Goal: Check status

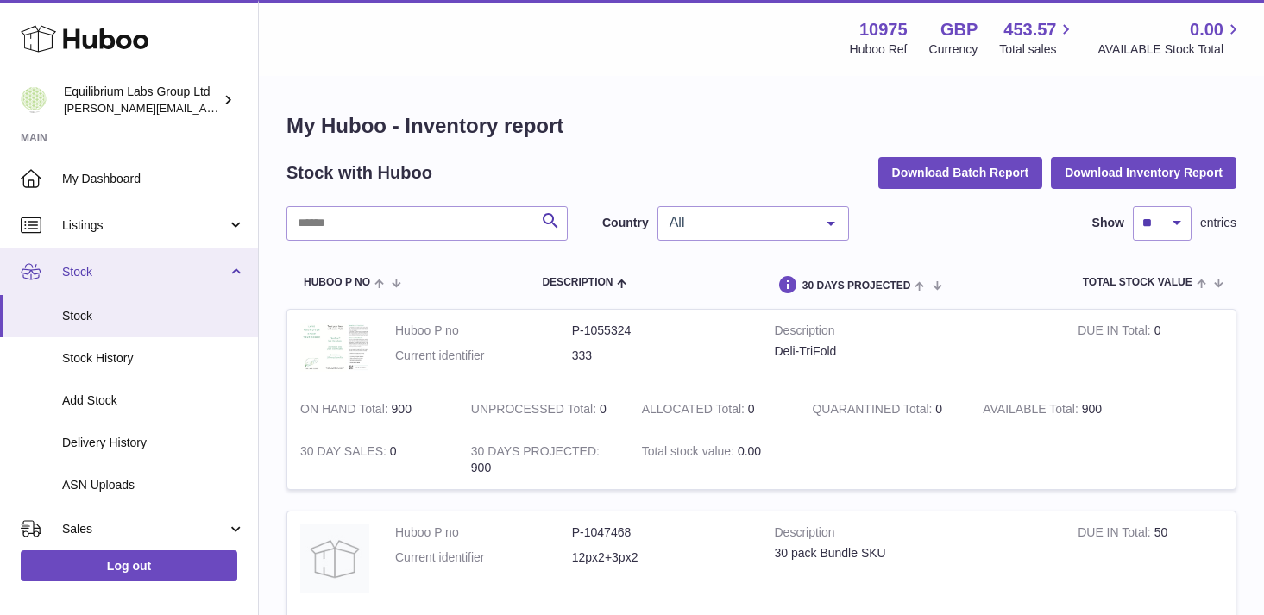
click at [204, 277] on span "Stock" at bounding box center [144, 272] width 165 height 16
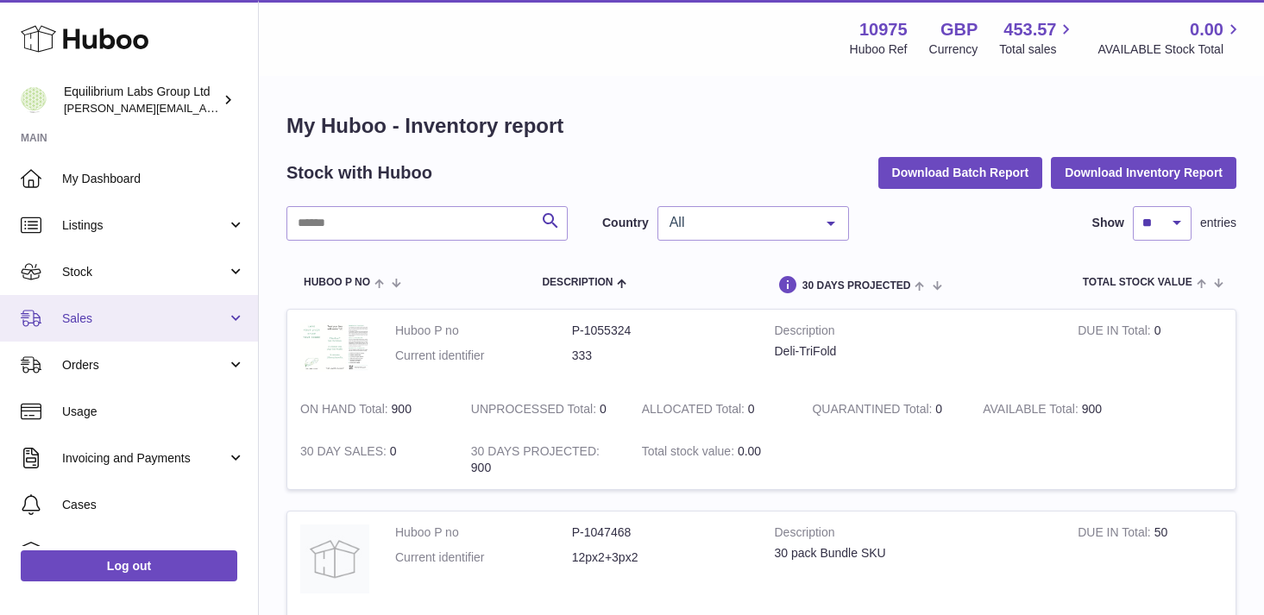
click at [205, 316] on span "Sales" at bounding box center [144, 318] width 165 height 16
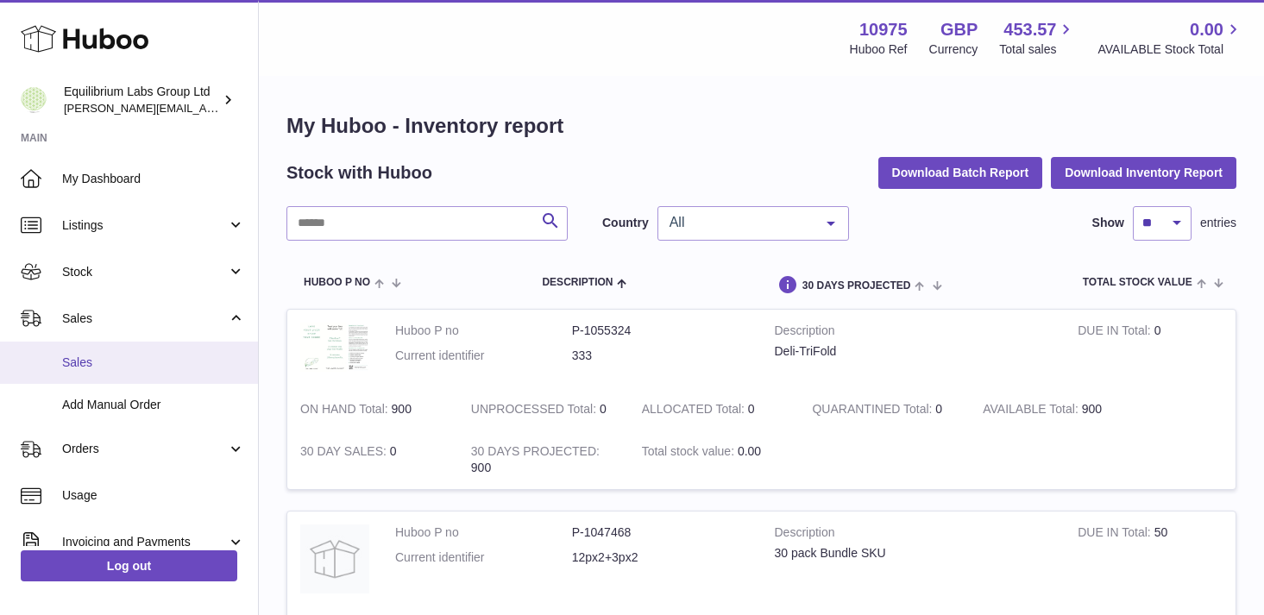
click at [160, 375] on link "Sales" at bounding box center [129, 363] width 258 height 42
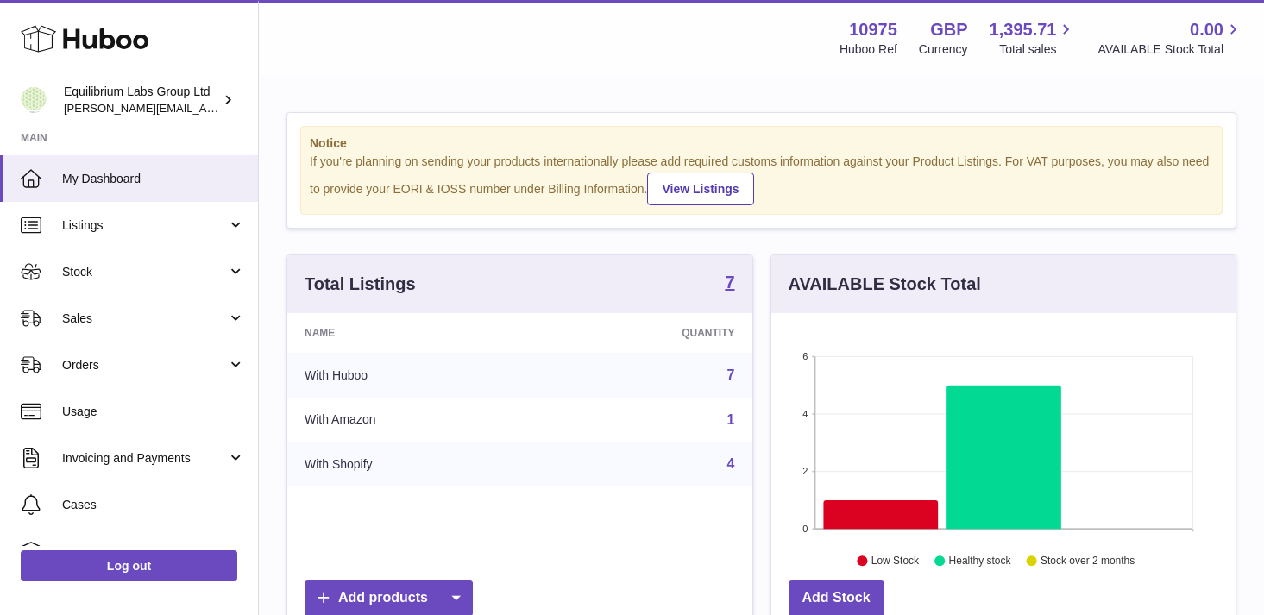
scroll to position [269, 464]
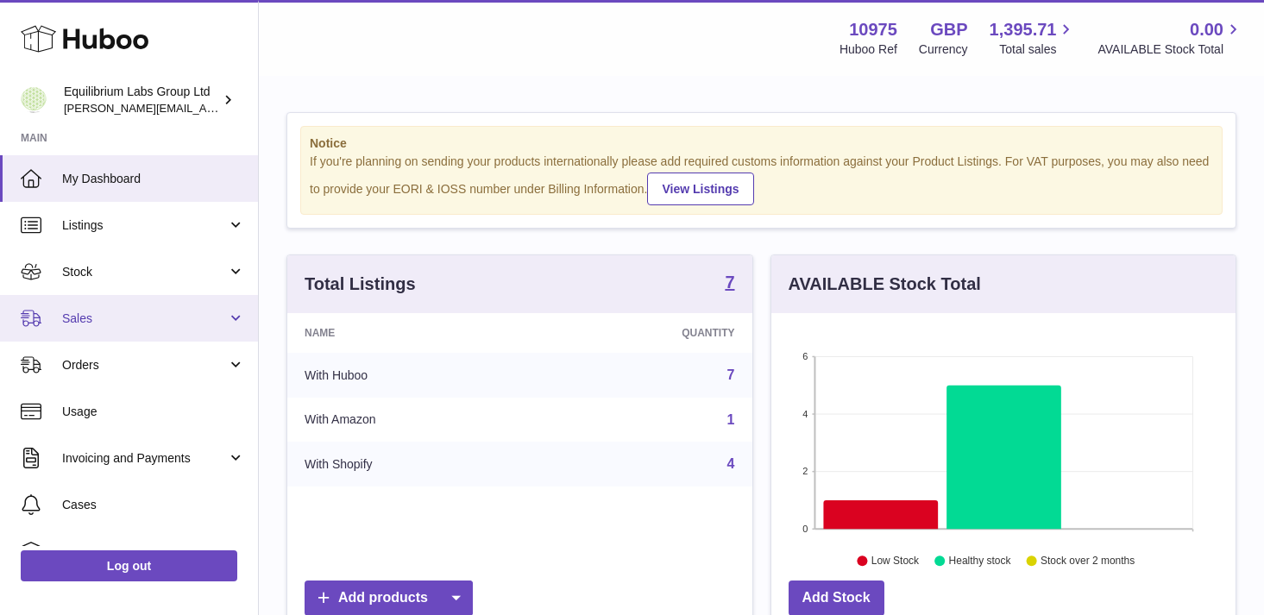
click at [214, 318] on span "Sales" at bounding box center [144, 318] width 165 height 16
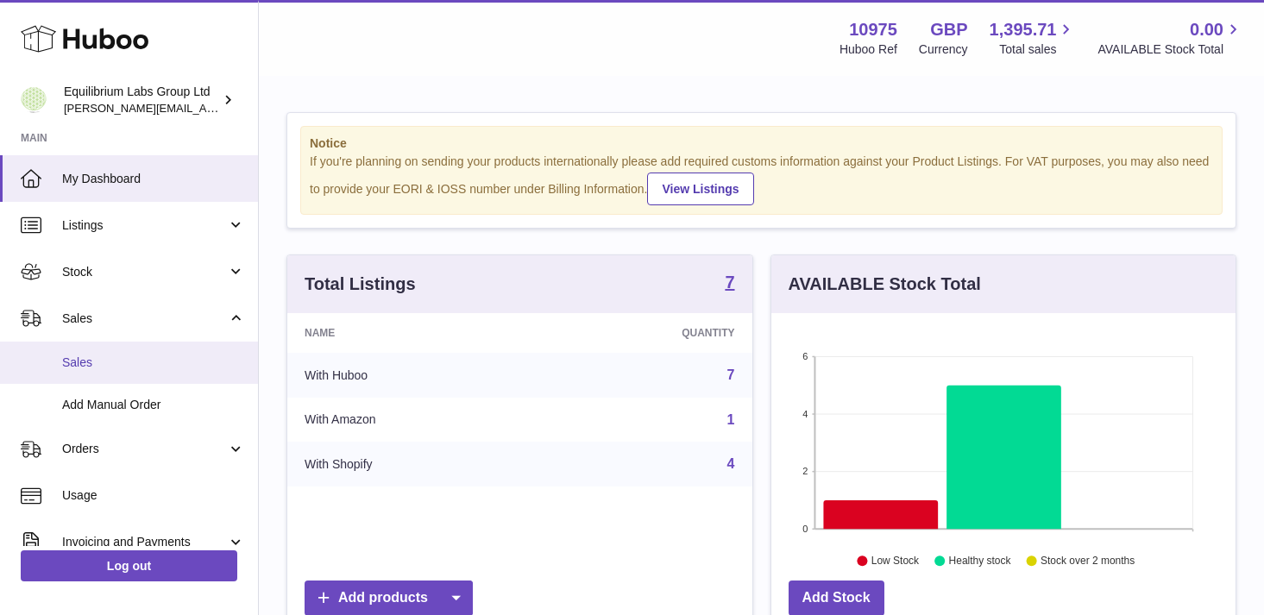
click at [172, 376] on link "Sales" at bounding box center [129, 363] width 258 height 42
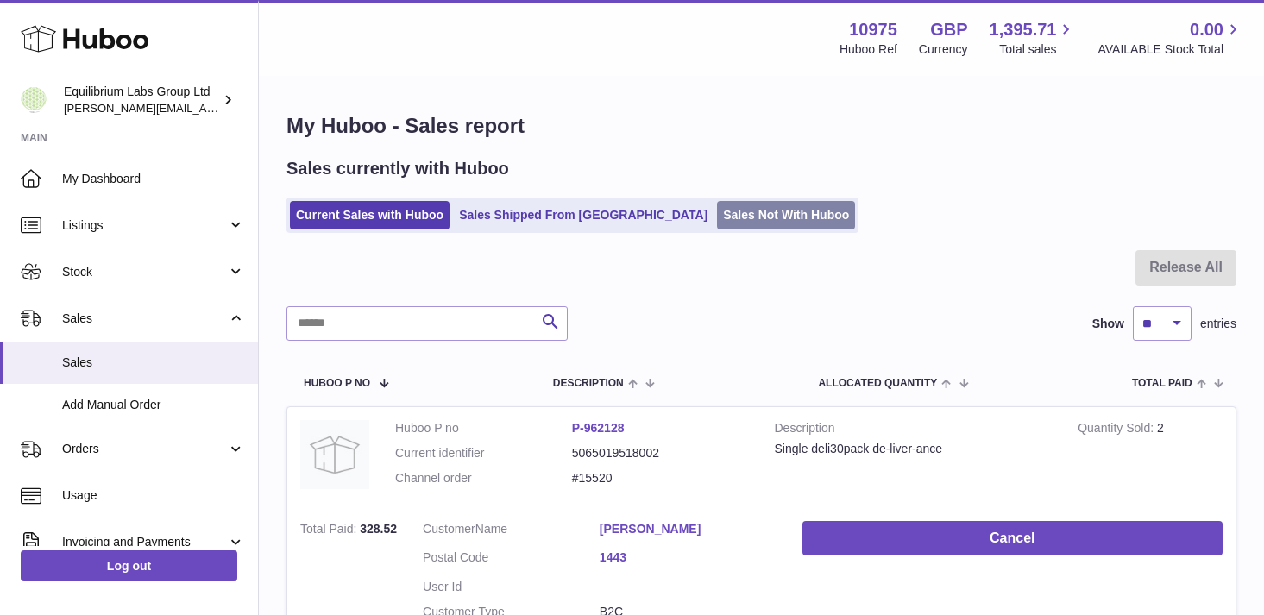
click at [717, 215] on link "Sales Not With Huboo" at bounding box center [786, 215] width 138 height 28
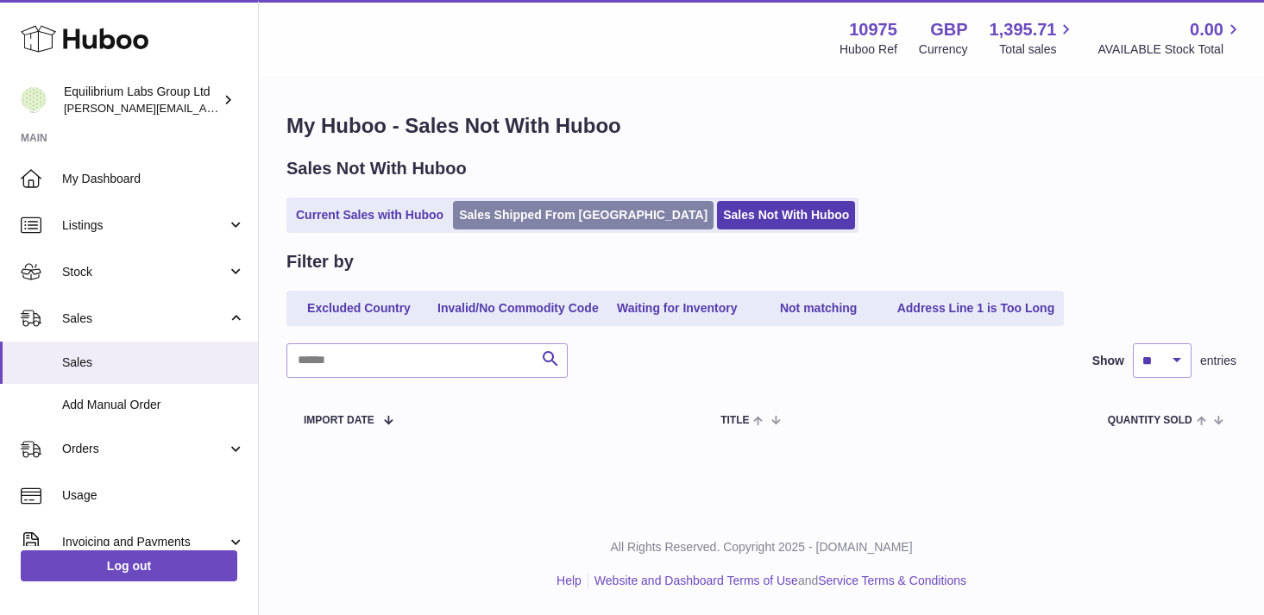
click at [547, 222] on link "Sales Shipped From [GEOGRAPHIC_DATA]" at bounding box center [583, 215] width 260 height 28
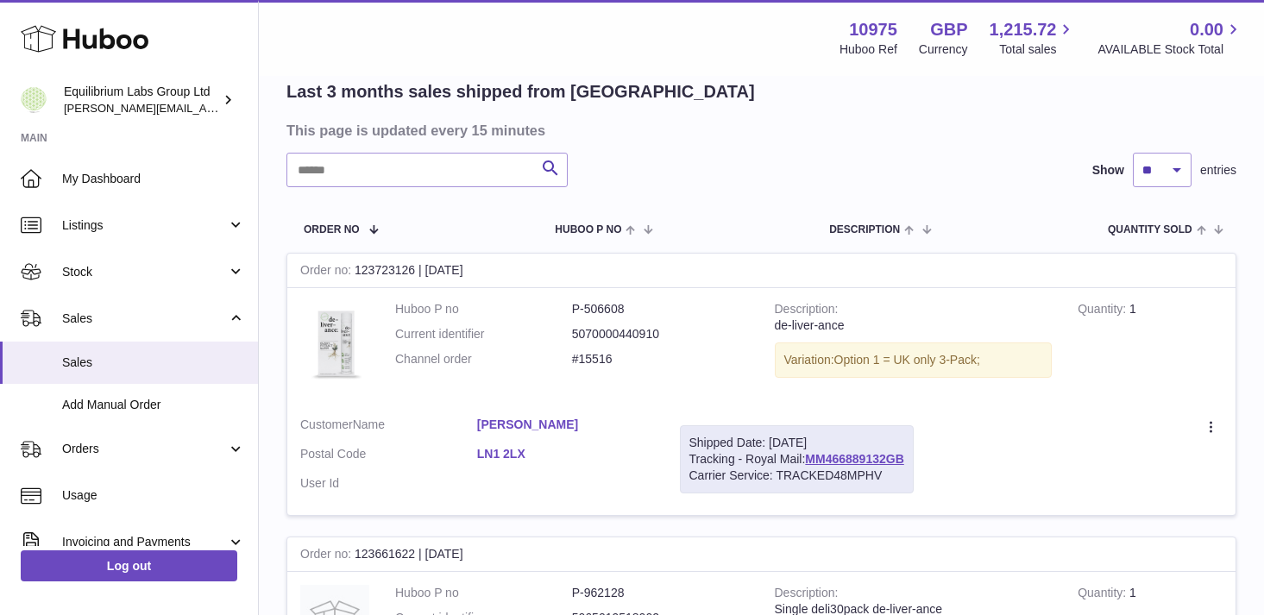
scroll to position [134, 0]
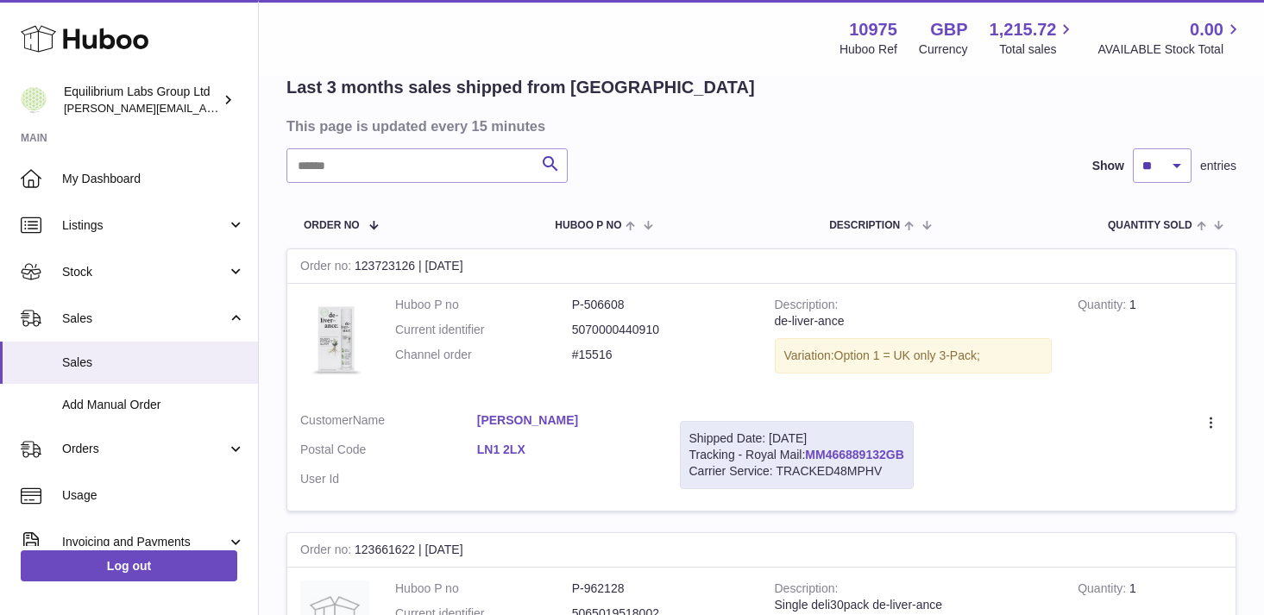
click at [850, 455] on link "MM466889132GB" at bounding box center [854, 455] width 98 height 14
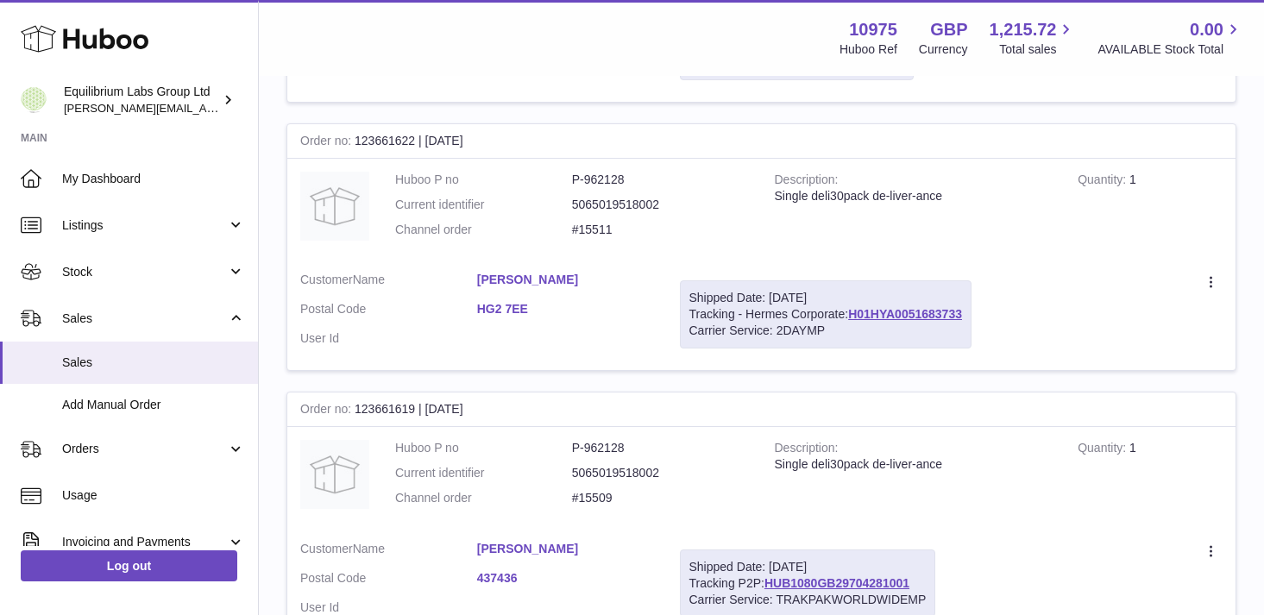
scroll to position [559, 0]
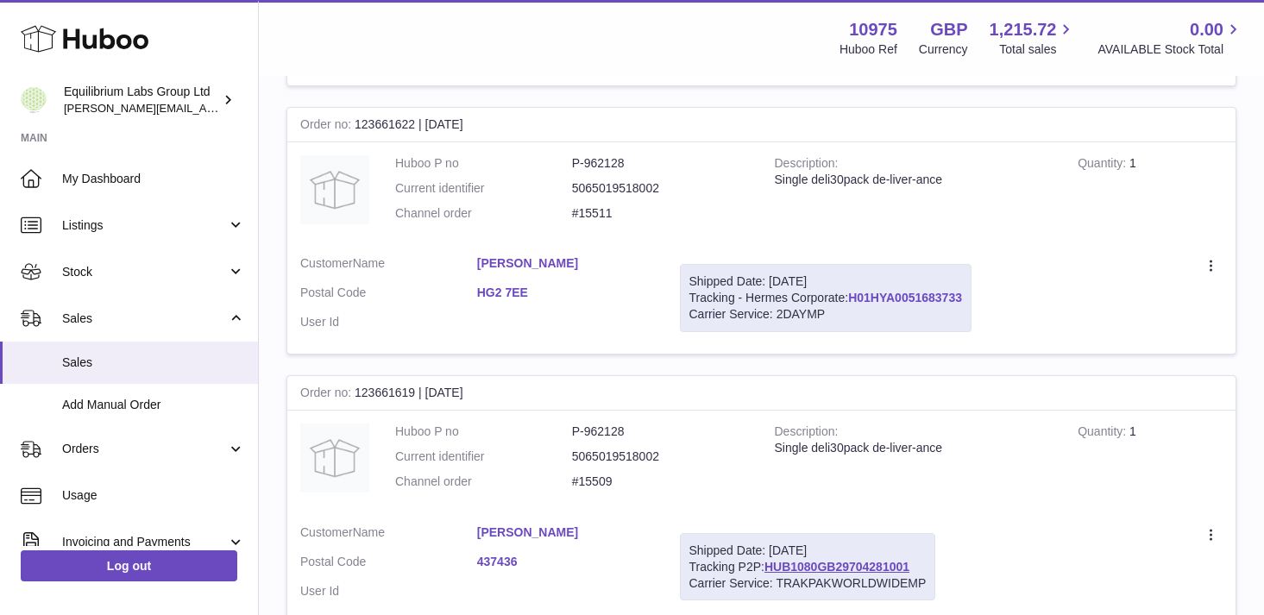
click at [889, 297] on link "H01HYA0051683733" at bounding box center [905, 298] width 114 height 14
click at [742, 216] on dd "#15511" at bounding box center [660, 213] width 177 height 16
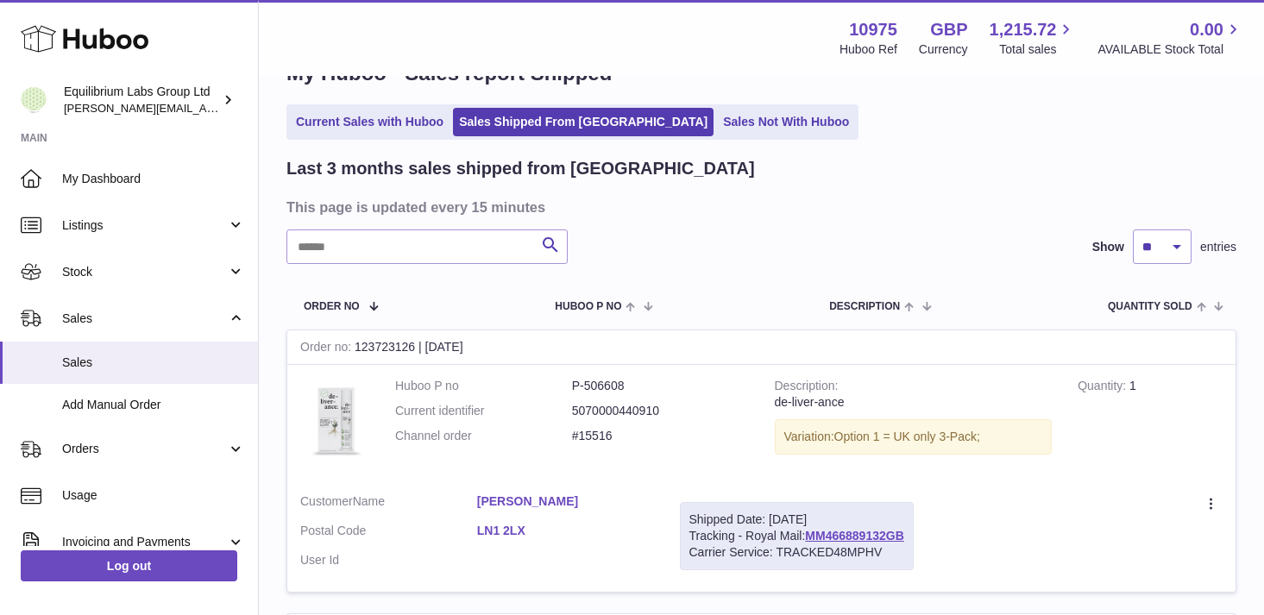
scroll to position [0, 0]
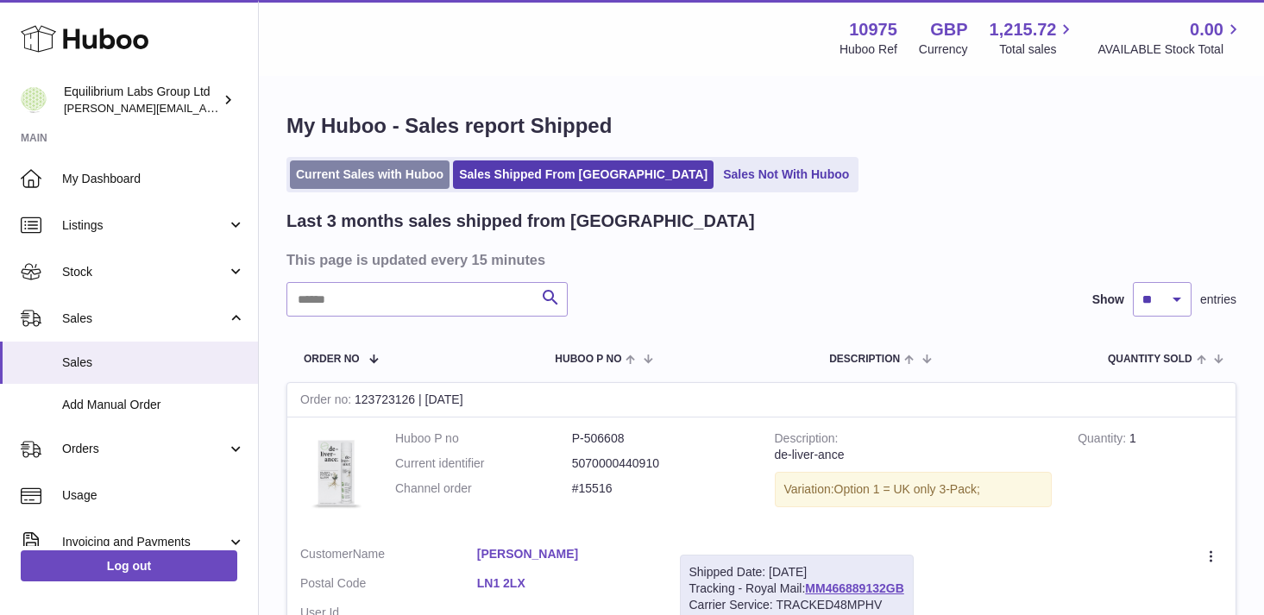
click at [403, 177] on link "Current Sales with Huboo" at bounding box center [370, 174] width 160 height 28
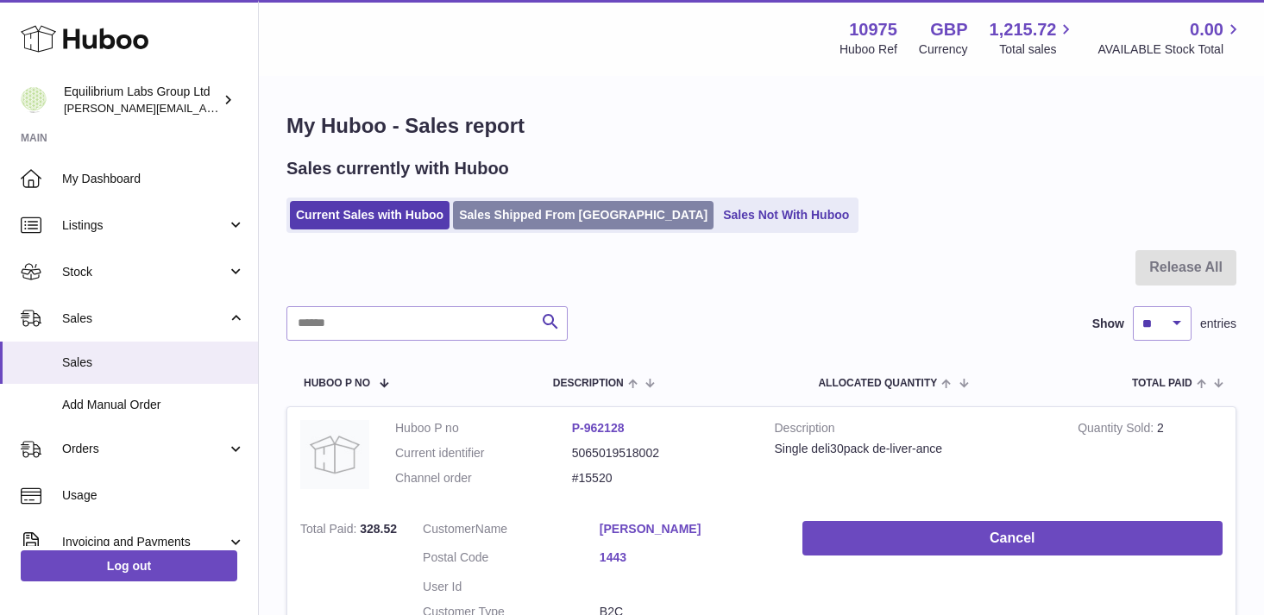
click at [543, 216] on link "Sales Shipped From [GEOGRAPHIC_DATA]" at bounding box center [583, 215] width 260 height 28
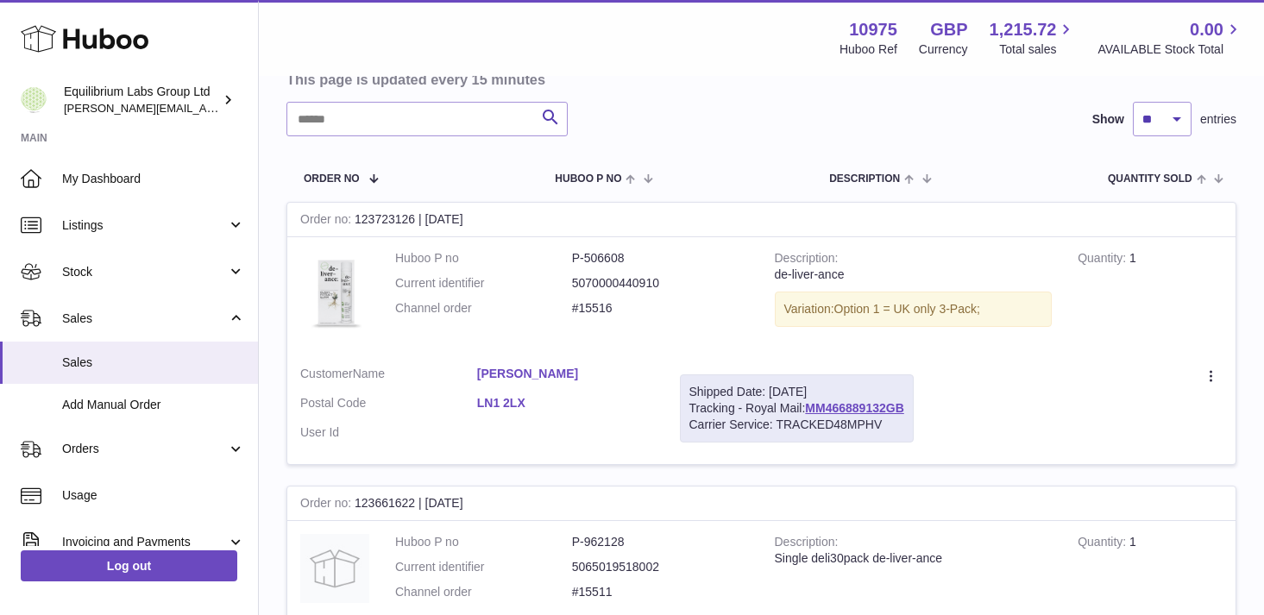
scroll to position [176, 0]
